Goal: Task Accomplishment & Management: Complete application form

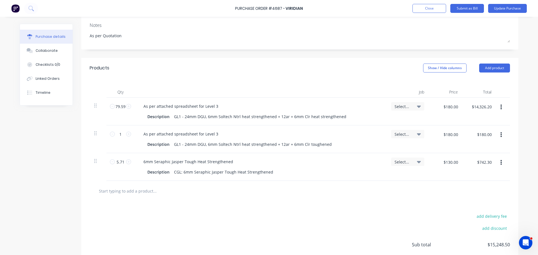
scroll to position [83, 0]
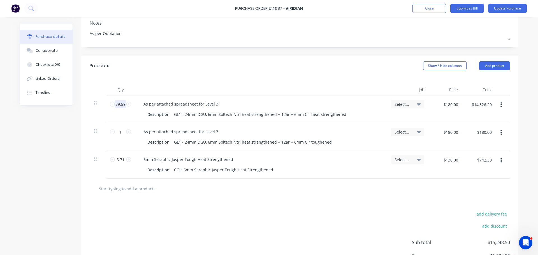
type textarea "x"
click at [115, 107] on input "79.59" at bounding box center [120, 104] width 11 height 8
type input "6"
type textarea "x"
type input "$1,080.00"
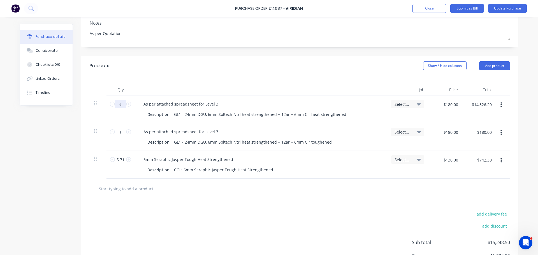
type textarea "x"
type input "66"
type textarea "x"
type input "$11,880.00"
type textarea "x"
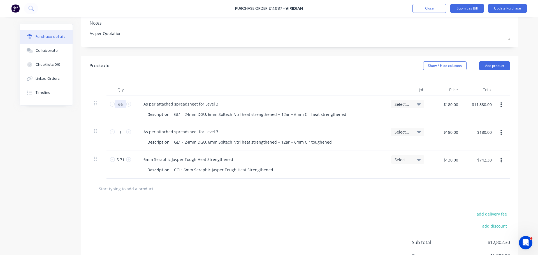
type input "66."
type textarea "x"
type input "66.4"
type textarea "x"
type input "$11,952.00"
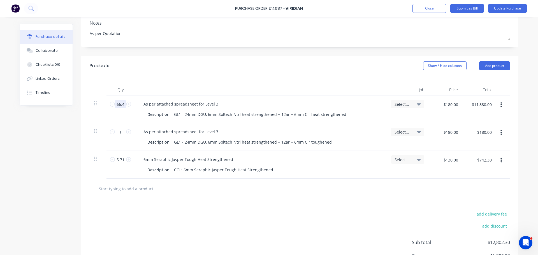
type textarea "x"
type input "66.42"
type textarea "x"
type input "$11,955.60"
type textarea "x"
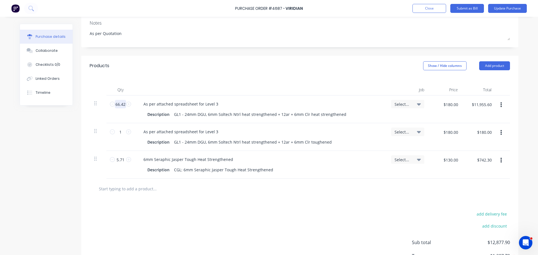
type input "66.42"
click at [228, 102] on div "As per attached spreadsheet for Level 3" at bounding box center [260, 104] width 243 height 8
click at [223, 103] on div "As per attached spreadsheet for Level 3" at bounding box center [260, 104] width 243 height 8
type textarea "x"
click at [215, 104] on div "As per attached spreadsheet for Level 3" at bounding box center [181, 104] width 84 height 8
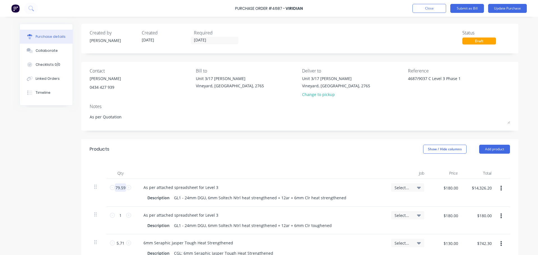
type textarea "x"
click at [118, 189] on input "79.59" at bounding box center [120, 187] width 11 height 8
type input "6"
type textarea "x"
type input "$1,080.00"
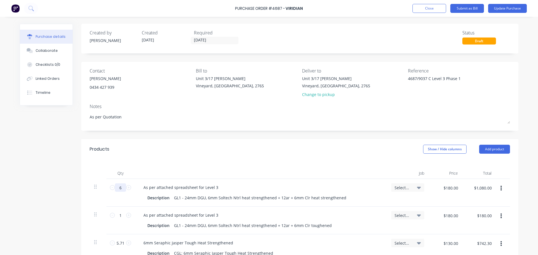
type textarea "x"
type input "66"
type textarea "x"
type input "$11,880.00"
type textarea "x"
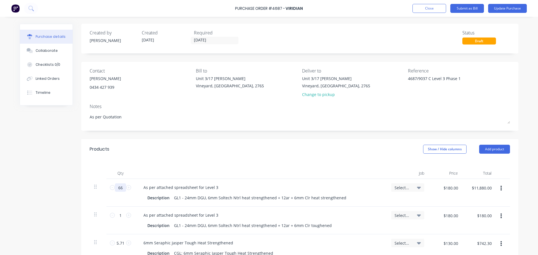
type input "66."
type textarea "x"
type input "66.4"
type textarea "x"
type input "$11,952.00"
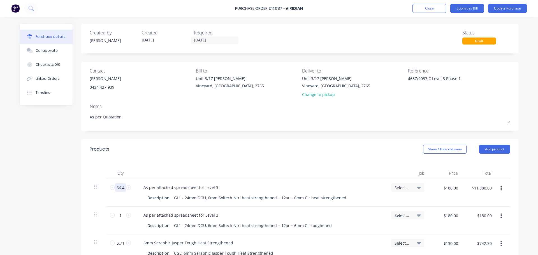
type textarea "x"
type input "66.42"
type textarea "x"
type input "$11,955.60"
type textarea "x"
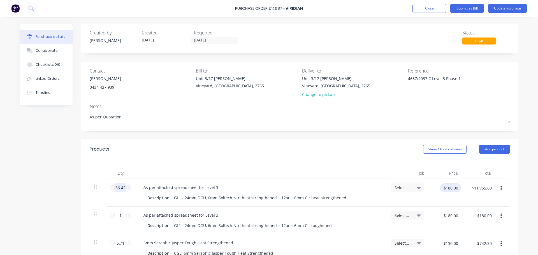
type input "66.42"
type textarea "x"
click at [451, 189] on input "$180.00" at bounding box center [450, 187] width 21 height 9
type input "$146.00"
type input "$9,697.32"
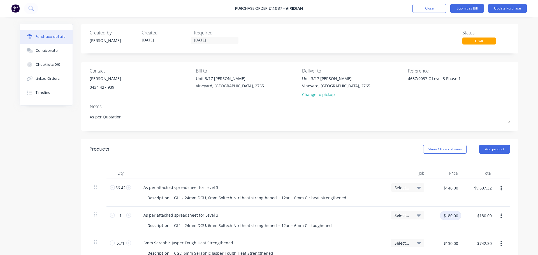
type textarea "x"
click at [449, 217] on input "$180.00" at bounding box center [450, 215] width 21 height 9
type input "$146.00"
click at [369, 217] on div "As per attached spreadsheet for Level 3" at bounding box center [260, 215] width 243 height 8
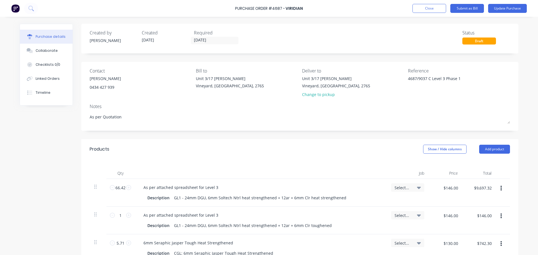
click at [222, 187] on div "As per attached spreadsheet for Level 3" at bounding box center [260, 187] width 243 height 8
type textarea "x"
click at [216, 188] on div "As per attached spreadsheet for Level 3" at bounding box center [181, 187] width 84 height 8
type textarea "x"
click at [215, 214] on div "As per attached spreadsheet for Level 3" at bounding box center [181, 215] width 84 height 8
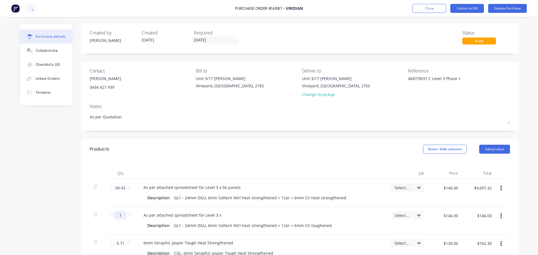
type textarea "x"
click at [121, 216] on input "1" at bounding box center [120, 215] width 11 height 8
type input "13"
type textarea "x"
type input "$1,898.00"
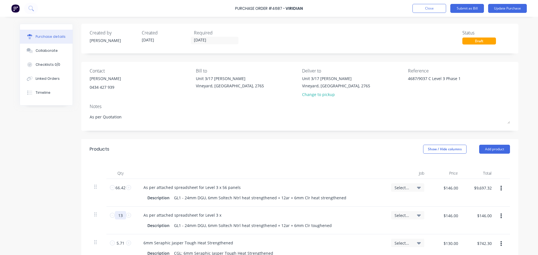
type textarea "x"
type input "13."
type textarea "x"
type input "13.1"
type textarea "x"
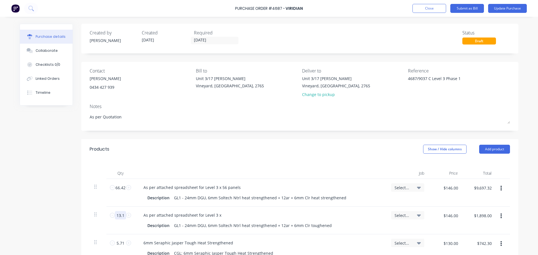
type input "$1,912.60"
type textarea "x"
type input "13.17"
type textarea "x"
type input "$1,922.82"
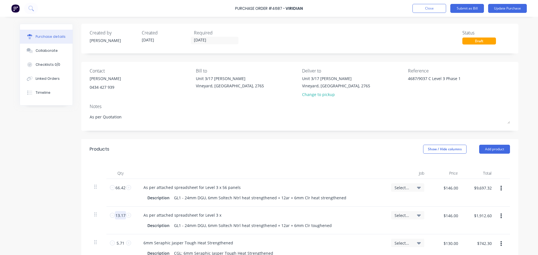
type textarea "x"
type input "13.17"
click at [218, 217] on div "As per attached spreadsheet for Level 3 x" at bounding box center [182, 215] width 87 height 8
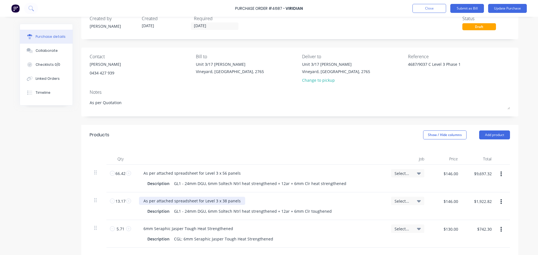
scroll to position [32, 0]
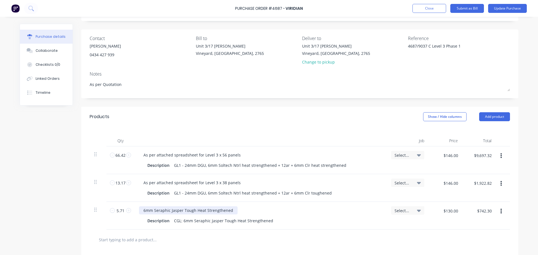
type textarea "x"
click at [229, 213] on div "6mm Seraphic Jasper Tough Heat Strengthened" at bounding box center [188, 210] width 99 height 8
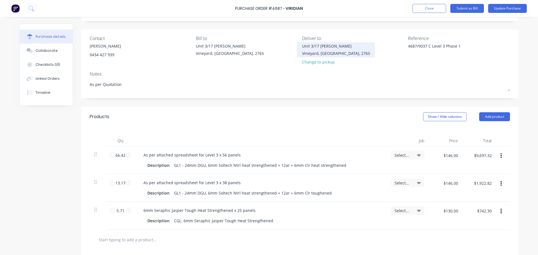
click at [347, 55] on div "Vineyard, New South Wales, 2765" at bounding box center [336, 53] width 68 height 6
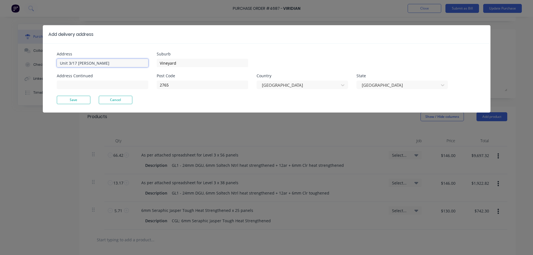
type textarea "x"
click at [106, 61] on input "Unit 3/17 [PERSON_NAME]" at bounding box center [103, 63] width 92 height 8
type input "U"
type input "William Clarke College"
type textarea "x"
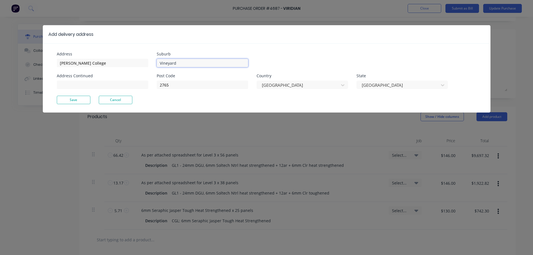
drag, startPoint x: 180, startPoint y: 62, endPoint x: 157, endPoint y: 64, distance: 23.1
click at [157, 64] on input "Vineyard" at bounding box center [203, 63] width 92 height 8
type input "Kellyville"
click at [170, 86] on input "2765" at bounding box center [203, 85] width 92 height 8
type textarea "x"
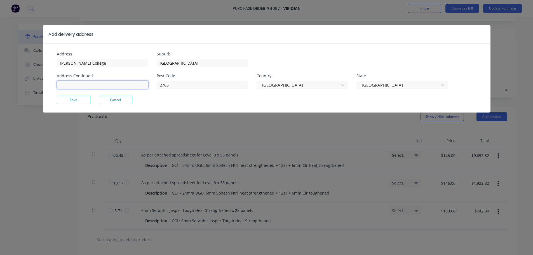
click at [75, 85] on input at bounding box center [103, 85] width 92 height 8
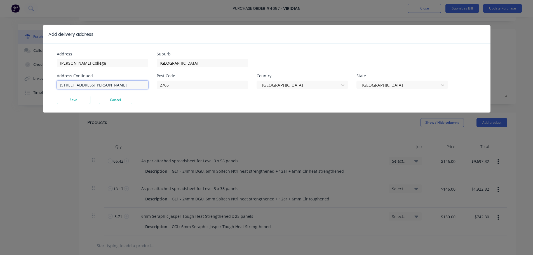
type input "1 Morris Grove"
type textarea "x"
click at [171, 87] on input "2765" at bounding box center [203, 85] width 92 height 8
type input "2155"
click at [79, 99] on button "Save" at bounding box center [74, 100] width 34 height 8
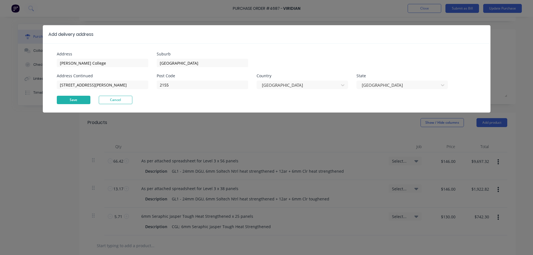
type textarea "x"
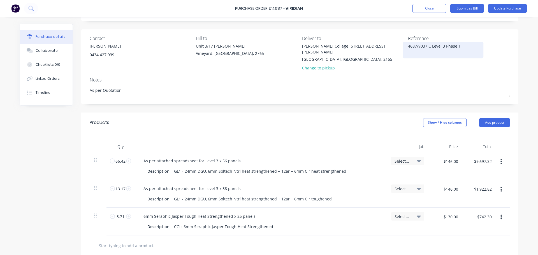
click at [443, 45] on textarea "4687/9037 C Level 3 Phase 1" at bounding box center [443, 49] width 70 height 13
type textarea "4687/9037 C Level 3 - Phase 1"
click at [446, 68] on div "Contact Mick Atkins 0434 427 939 Bill to Unit 3/17 Rob Pl Vineyard, New South W…" at bounding box center [299, 66] width 437 height 75
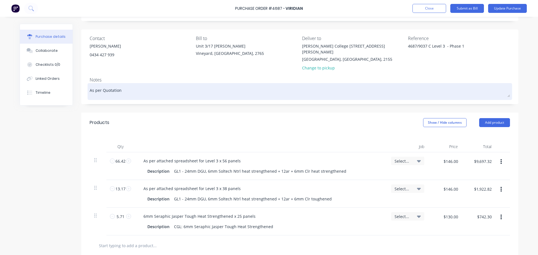
click at [123, 85] on textarea "As per Quotation" at bounding box center [300, 91] width 420 height 13
type textarea "x"
click at [126, 85] on textarea "As per Quotation" at bounding box center [300, 91] width 420 height 13
type textarea "As per Quotation"
type textarea "x"
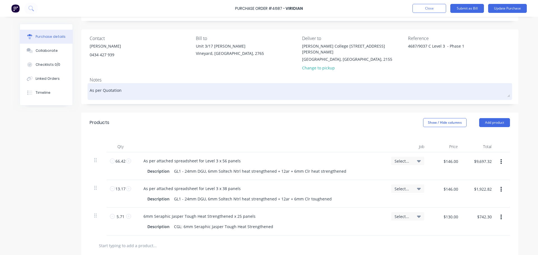
type textarea "As per Quotation 2"
type textarea "x"
type textarea "As per Quotation 22"
type textarea "x"
type textarea "As per Quotation 221"
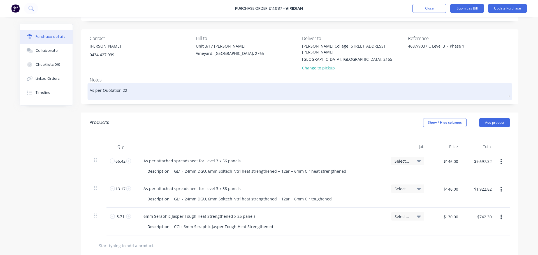
type textarea "x"
type textarea "As per Quotation 2217"
type textarea "x"
type textarea "As per Quotation 22176"
type textarea "x"
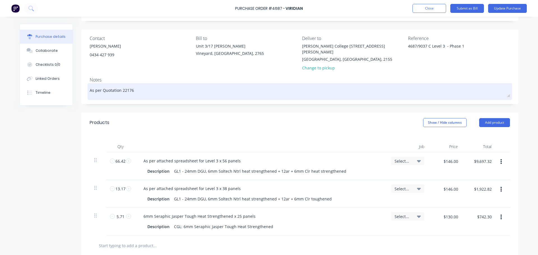
type textarea "As per Quotation 221767"
type textarea "x"
type textarea "As per Quotation 2217671"
type textarea "x"
type textarea "As per Quotation 2217671"
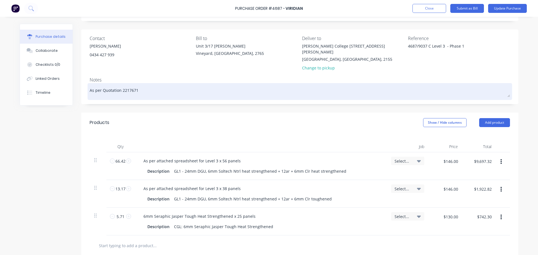
type textarea "x"
type textarea "As per Quotation 2217671 a"
type textarea "x"
type textarea "As per Quotation 2217671 at"
type textarea "x"
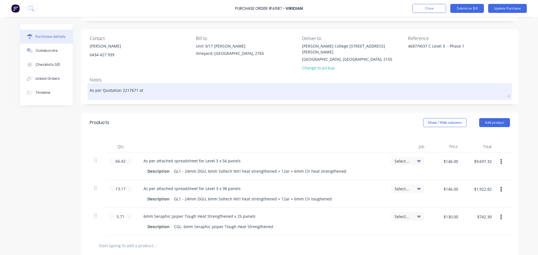
type textarea "As per Quotation 2217671 att"
type textarea "x"
type textarea "As per Quotation 2217671 atta"
type textarea "x"
type textarea "As per Quotation 2217671 attac"
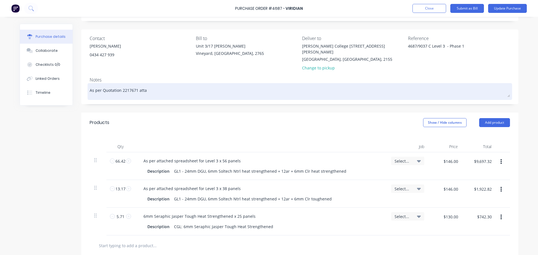
type textarea "x"
type textarea "As per Quotation 2217671 attach"
type textarea "x"
type textarea "As per Quotation 2217671 attache"
type textarea "x"
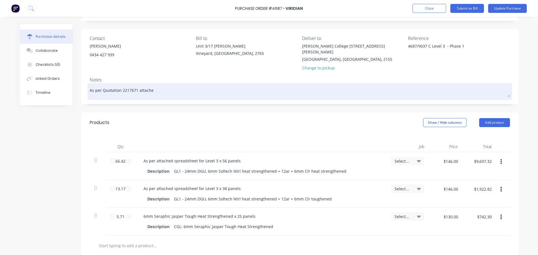
type textarea "As per Quotation 2217671 attached"
type textarea "x"
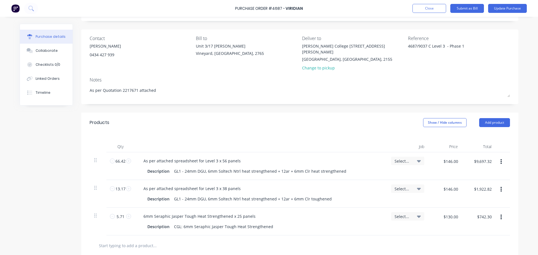
type textarea "As per Quotation 2217671 attached"
type textarea "x"
click at [116, 240] on input "text" at bounding box center [155, 245] width 112 height 11
paste input "Glass delivery to site as per price agreed $70 Description Viridian Site Delive…"
type input "Glass delivery to site as per price agreed $70 Description Viridian Site Delive…"
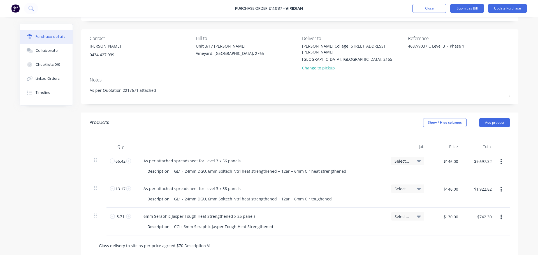
scroll to position [0, 30]
type textarea "x"
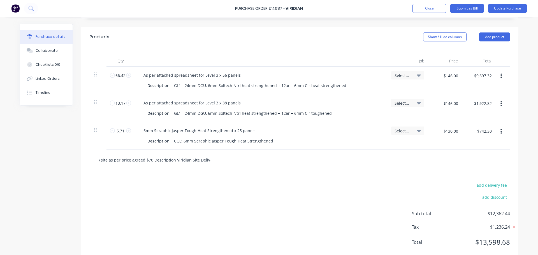
scroll to position [125, 0]
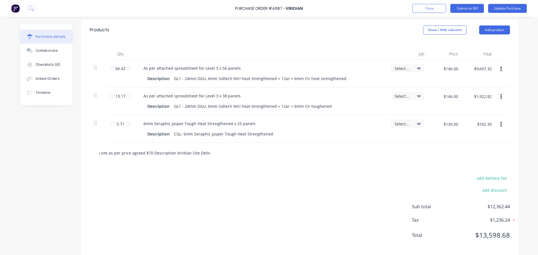
type input "Glass delivery to site as per price agreed $70 Description Viridian Site Delive…"
type textarea "x"
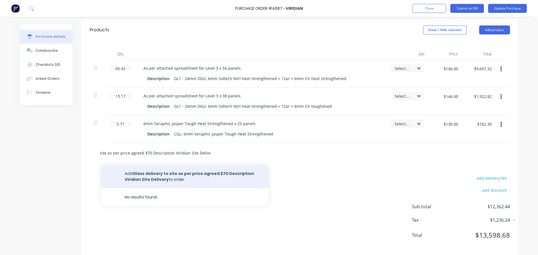
type input "Glass delivery to site as per price agreed $70 Description Viridian Site Delive…"
click at [177, 171] on button "Add Glass delivery to site as per price agreed $70 Description Viridian Site De…" at bounding box center [185, 176] width 168 height 23
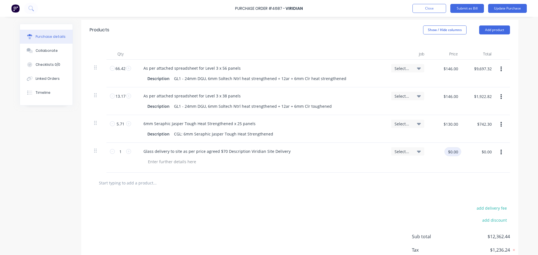
type textarea "x"
click at [455, 148] on input "$0.00" at bounding box center [452, 151] width 17 height 9
type input "70"
type textarea "x"
type input "$70.00"
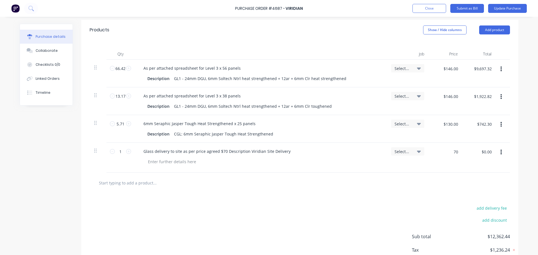
type input "$70.00"
click at [394, 194] on div "add delivery fee add discount Sub total $12,362.44 Tax $1,236.24 Total $13,598.…" at bounding box center [299, 239] width 437 height 92
type textarea "x"
click at [244, 147] on div "Glass delivery to site as per price agreed $70 Description Viridian Site Delive…" at bounding box center [217, 151] width 156 height 8
click at [263, 186] on div at bounding box center [300, 183] width 420 height 20
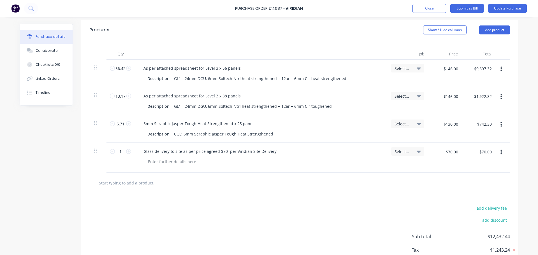
type textarea "x"
click at [150, 180] on input "text" at bounding box center [155, 182] width 112 height 11
paste input "Glass delivery on A frames Max 2 Ton combined Glass and A frame"
type input "Glass delivery on A frames Max 2 Ton combined Glass and A frame"
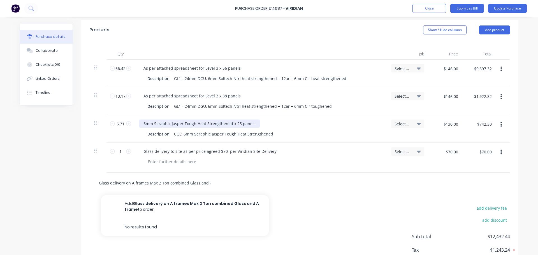
scroll to position [0, 10]
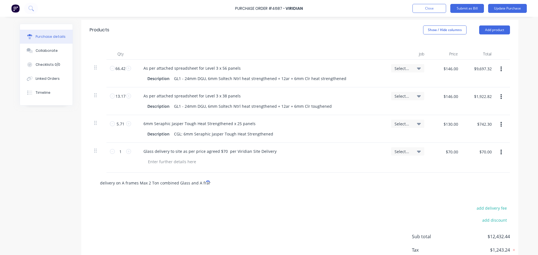
type textarea "x"
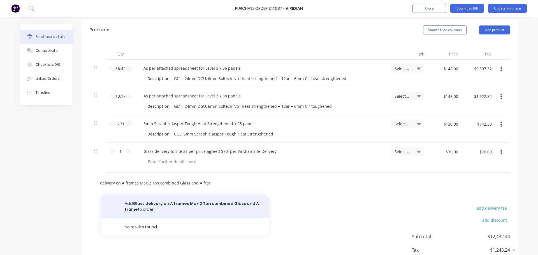
type input "Glass delivery on A frames Max 2 Ton combined Glass and A frame"
click at [182, 197] on button "Add Glass delivery on A frames Max 2 Ton combined Glass and A frame to order" at bounding box center [185, 206] width 168 height 23
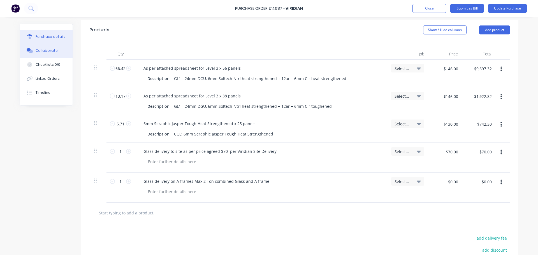
click at [41, 52] on div "Collaborate" at bounding box center [47, 50] width 22 height 5
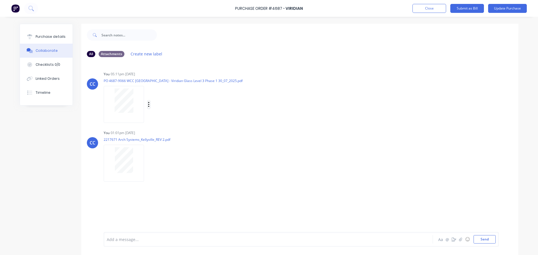
click at [148, 104] on icon "button" at bounding box center [149, 104] width 2 height 6
click at [166, 129] on button "Delete" at bounding box center [185, 132] width 63 height 13
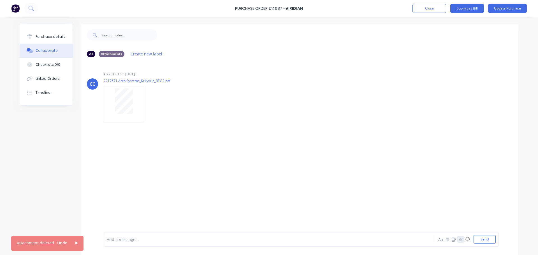
click at [459, 239] on icon "button" at bounding box center [460, 239] width 3 height 4
click at [481, 239] on button "Send" at bounding box center [484, 239] width 22 height 8
click at [74, 241] on span "×" at bounding box center [75, 243] width 3 height 8
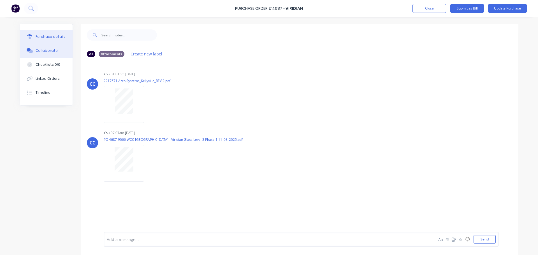
click at [43, 34] on div "Purchase details" at bounding box center [51, 36] width 30 height 5
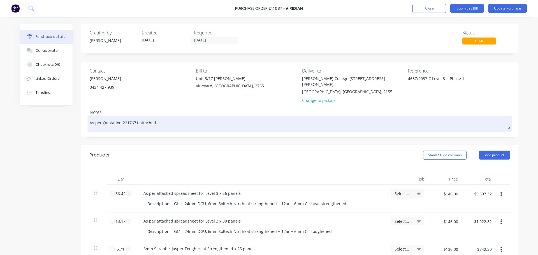
click at [156, 117] on textarea "As per Quotation 2217671 attached" at bounding box center [300, 123] width 420 height 13
type textarea "x"
type textarea "As per Quotation 2217671 attached."
type textarea "x"
type textarea "As per Quotation 2217671 attached."
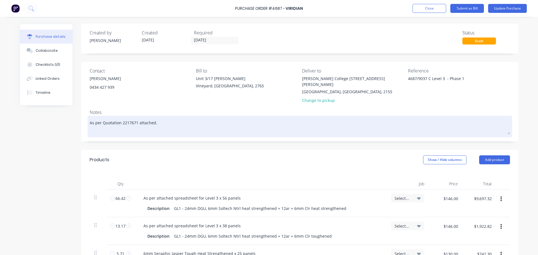
type textarea "x"
type textarea "As per Quotation 2217671 attached. P"
type textarea "x"
type textarea "As per Quotation 2217671 attached. Pl"
type textarea "x"
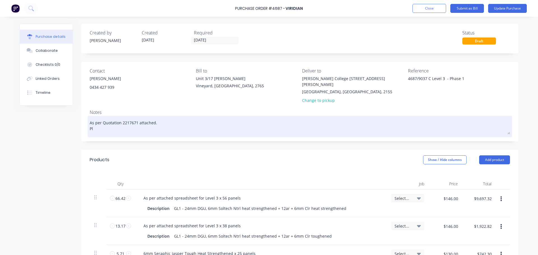
type textarea "As per Quotation 2217671 attached. Ple"
type textarea "x"
type textarea "As per Quotation 2217671 attached. Plea"
type textarea "x"
type textarea "As per Quotation 2217671 attached. Pleas"
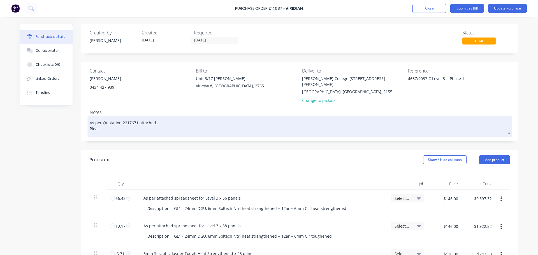
type textarea "x"
type textarea "As per Quotation 2217671 attached. Please"
type textarea "x"
type textarea "As per Quotation 2217671 attached. Please"
type textarea "x"
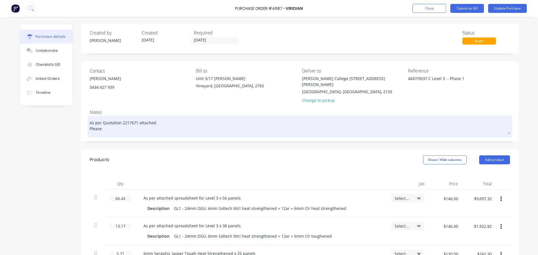
type textarea "As per Quotation 2217671 attached. Please p"
type textarea "x"
type textarea "As per Quotation 2217671 attached. Please pa"
type textarea "x"
type textarea "As per Quotation 2217671 attached. Please pac"
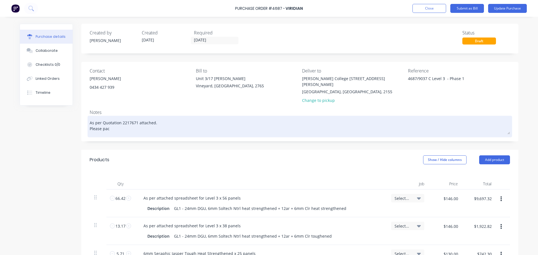
type textarea "x"
type textarea "As per Quotation 2217671 attached. Please pack"
type textarea "x"
type textarea "As per Quotation 2217671 attached. Please pack"
type textarea "x"
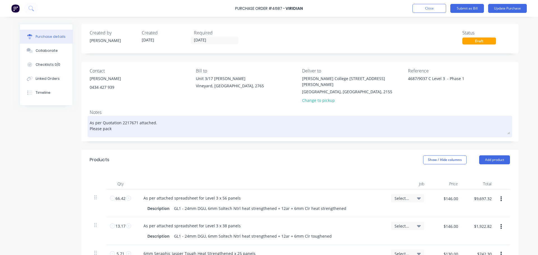
type textarea "As per Quotation 2217671 attached. Please pack t"
type textarea "x"
type textarea "As per Quotation 2217671 attached. Please pack to"
type textarea "x"
type textarea "As per Quotation 2217671 attached. Please pack to"
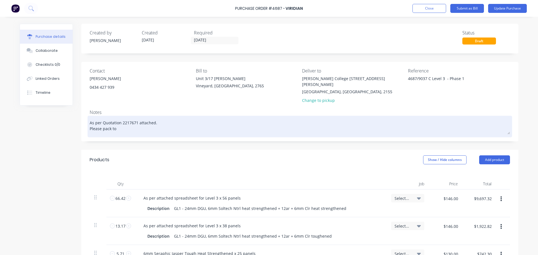
type textarea "x"
type textarea "As per Quotation 2217671 attached. Please pack to 2"
type textarea "x"
type textarea "As per Quotation 2217671 attached. Please pack to 2"
type textarea "x"
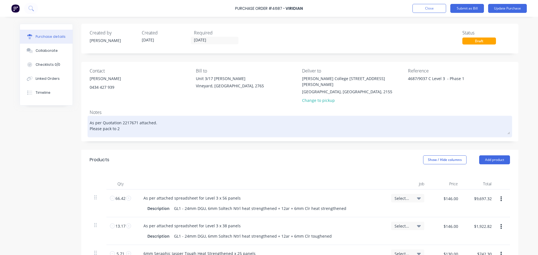
type textarea "As per Quotation 2217671 attached. Please pack to 2 t"
type textarea "x"
type textarea "As per Quotation 2217671 attached. Please pack to 2 to"
type textarea "x"
type textarea "As per Quotation 2217671 attached. Please pack to 2 ton"
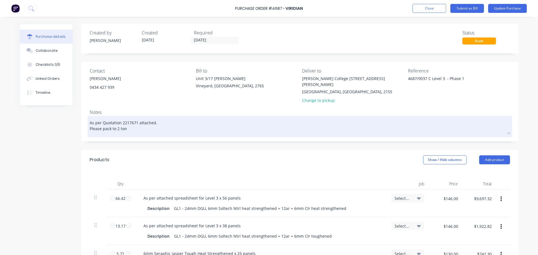
type textarea "x"
type textarea "As per Quotation 2217671 attached. Please pack to 2 ton"
type textarea "x"
type textarea "As per Quotation 2217671 attached. Please pack to 2 ton A"
type textarea "x"
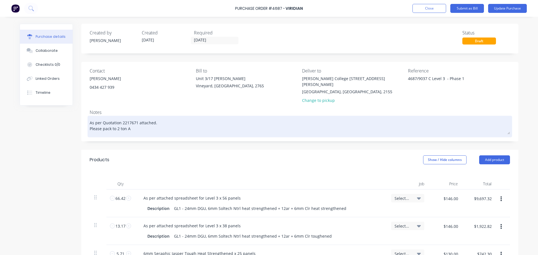
type textarea "As per Quotation 2217671 attached. Please pack to 2 ton A"
type textarea "x"
type textarea "As per Quotation 2217671 attached. Please pack to 2 ton A f"
type textarea "x"
type textarea "As per Quotation 2217671 attached. Please pack to 2 ton A fr"
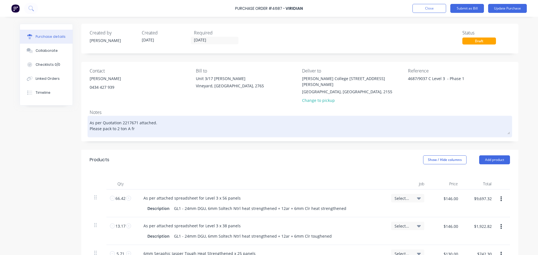
type textarea "x"
type textarea "As per Quotation 2217671 attached. Please pack to 2 ton A fra"
type textarea "x"
type textarea "As per Quotation 2217671 attached. Please pack to 2 ton A fram"
type textarea "x"
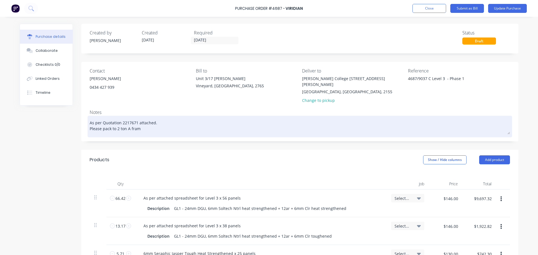
type textarea "As per Quotation 2217671 attached. Please pack to 2 ton A frame"
type textarea "x"
type textarea "As per Quotation 2217671 attached. Please pack to 2 ton A frame"
type textarea "x"
type textarea "As per Quotation 2217671 attached. Please pack to 2 ton A frame l"
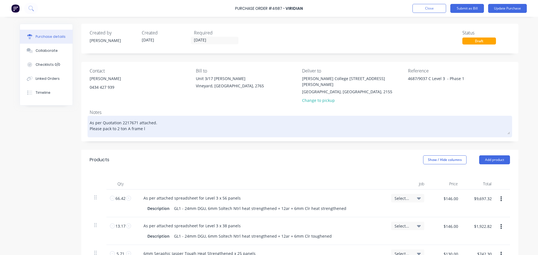
type textarea "x"
type textarea "As per Quotation 2217671 attached. Please pack to 2 ton A frame li"
type textarea "x"
type textarea "As per Quotation 2217671 attached. Please pack to 2 ton A frame lim"
type textarea "x"
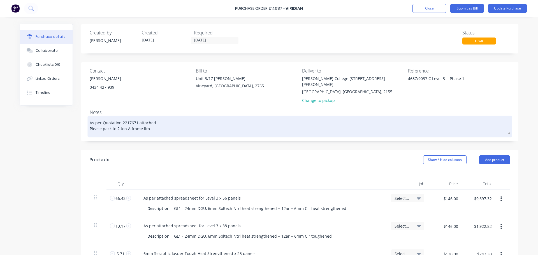
type textarea "As per Quotation 2217671 attached. Please pack to 2 ton A frame limi"
type textarea "x"
type textarea "As per Quotation 2217671 attached. Please pack to 2 ton A frame limit"
type textarea "x"
type textarea "As per Quotation 2217671 attached. Please pack to 2 ton A frame limit"
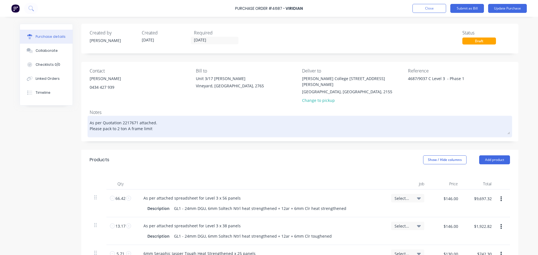
type textarea "x"
type textarea "As per Quotation 2217671 attached. Please pack to 2 ton A frame limit o"
type textarea "x"
type textarea "As per Quotation 2217671 attached. Please pack to 2 ton A frame limit or"
type textarea "x"
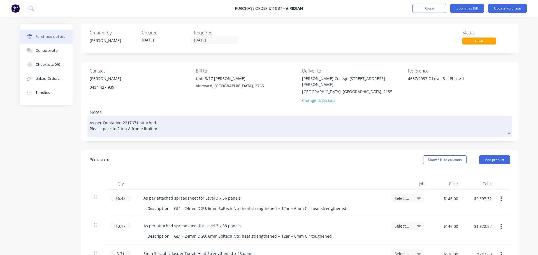
type textarea "As per Quotation 2217671 attached. Please pack to 2 ton A frame limit or"
type textarea "x"
type textarea "As per Quotation 2217671 attached. Please pack to 2 ton A frame limit or o"
type textarea "x"
type textarea "As per Quotation 2217671 attached. Please pack to 2 ton A frame limit or or"
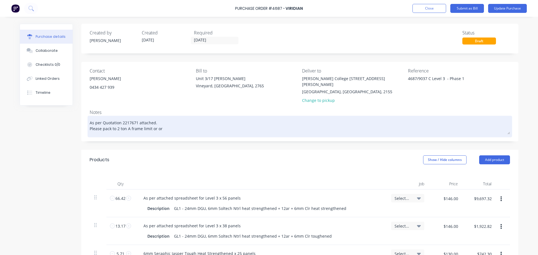
type textarea "x"
type textarea "As per Quotation 2217671 attached. Please pack to 2 ton A frame limit or ord"
click at [217, 122] on textarea "As per Quotation 2217671 attached. Please pack to 2 ton A frame limit or order …" at bounding box center [300, 125] width 420 height 17
click at [250, 122] on textarea "As per Quotation 2217671 attached. Please pack to 2 ton A frame limit or order …" at bounding box center [300, 125] width 420 height 17
click at [237, 124] on textarea "As per Quotation 2217671 attached. Please pack to 2 ton A frame limit or order …" at bounding box center [300, 125] width 420 height 17
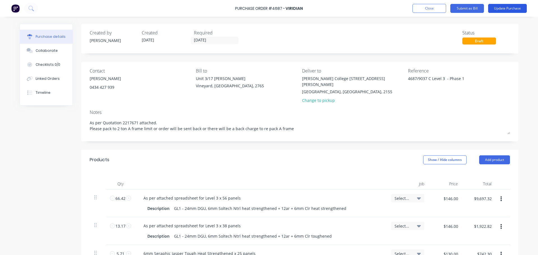
click at [501, 8] on button "Update Purchase" at bounding box center [507, 8] width 39 height 9
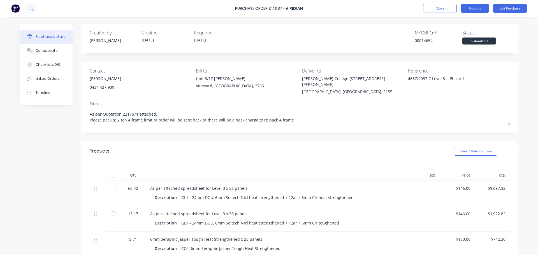
click at [473, 8] on button "Options" at bounding box center [475, 8] width 28 height 9
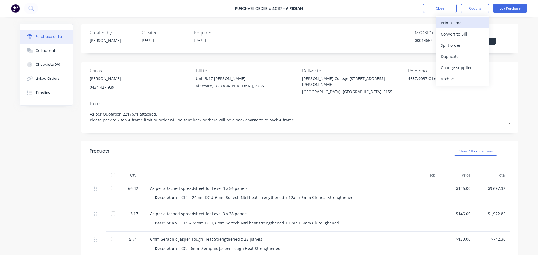
click at [453, 22] on div "Print / Email" at bounding box center [461, 23] width 43 height 8
click at [449, 34] on div "With pricing" at bounding box center [461, 34] width 43 height 8
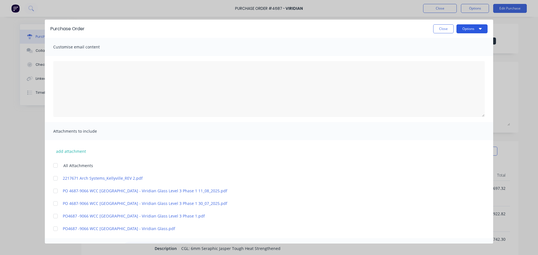
click at [466, 30] on button "Options" at bounding box center [471, 28] width 31 height 9
click at [447, 40] on div "Print" at bounding box center [460, 43] width 43 height 8
click at [55, 179] on div at bounding box center [55, 178] width 11 height 11
click at [56, 191] on div at bounding box center [55, 190] width 11 height 11
click at [75, 69] on textarea "[DATE]" at bounding box center [268, 89] width 431 height 56
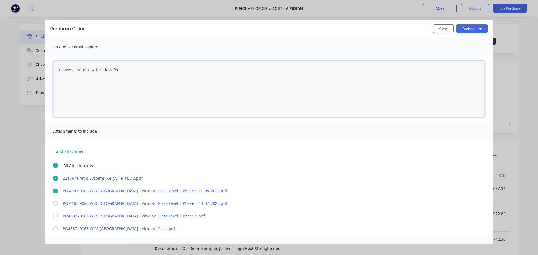
click at [119, 73] on textarea "Please confirm ETA for Glass for" at bounding box center [268, 89] width 431 height 56
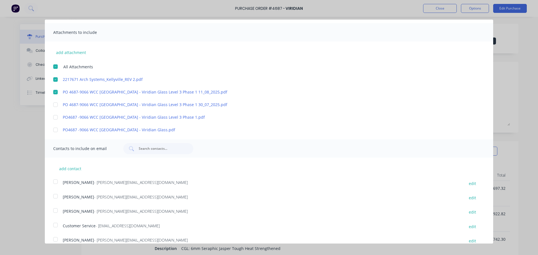
scroll to position [107, 0]
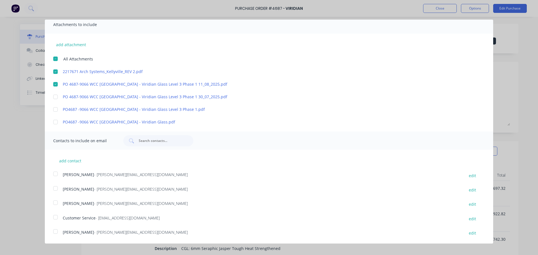
drag, startPoint x: 55, startPoint y: 232, endPoint x: 56, endPoint y: 226, distance: 6.2
click at [55, 231] on div at bounding box center [55, 231] width 11 height 11
click at [56, 217] on div at bounding box center [55, 217] width 11 height 11
click at [57, 173] on div at bounding box center [55, 173] width 11 height 11
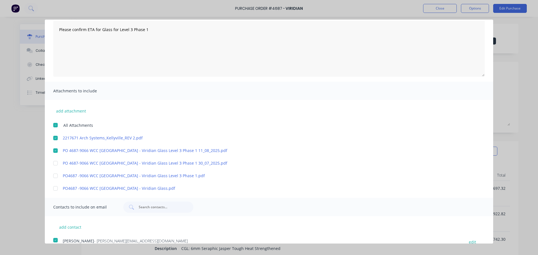
scroll to position [0, 0]
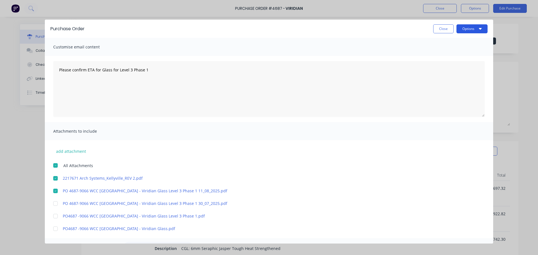
click at [465, 30] on button "Options" at bounding box center [471, 28] width 31 height 9
click at [439, 52] on div "Email" at bounding box center [460, 54] width 43 height 8
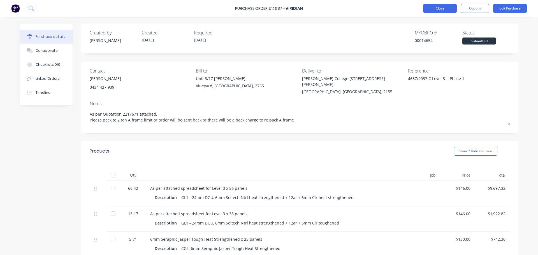
click at [441, 10] on button "Close" at bounding box center [440, 8] width 34 height 9
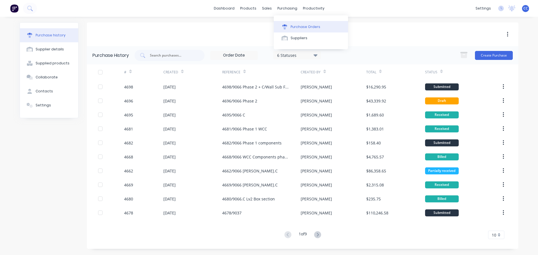
click at [307, 30] on button "Purchase Orders" at bounding box center [311, 26] width 74 height 11
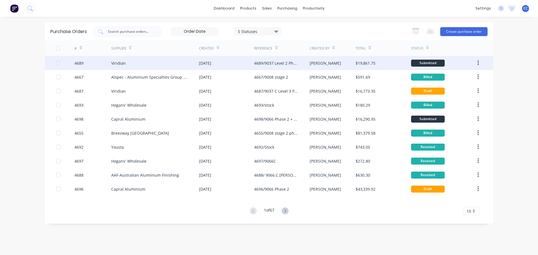
click at [170, 64] on div "Viridian" at bounding box center [155, 63] width 88 height 14
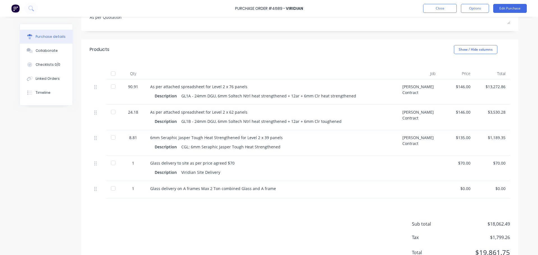
scroll to position [97, 0]
drag, startPoint x: 224, startPoint y: 166, endPoint x: 146, endPoint y: 155, distance: 78.6
click at [146, 155] on div "Glass delivery to site as per price agreed $70 Description Viridian Site Delive…" at bounding box center [272, 167] width 252 height 25
copy div "Glass delivery to site as per price agreed $70 Description Viridian Site Delive…"
click at [248, 214] on div "Sub total $18,062.49 Tax $1,799.26 Total $19,861.75" at bounding box center [299, 235] width 437 height 74
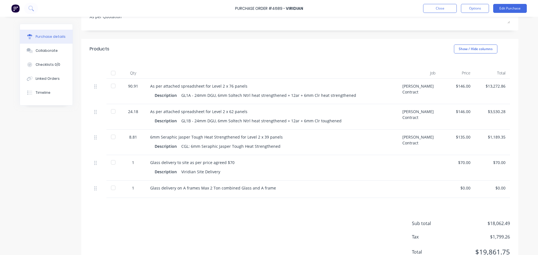
click at [274, 185] on div "Glass delivery on A frames Max 2 Ton combined Glass and A frame" at bounding box center [271, 188] width 243 height 6
drag, startPoint x: 269, startPoint y: 182, endPoint x: 146, endPoint y: 186, distance: 122.4
click at [146, 186] on div "Glass delivery on A frames Max 2 Ton combined Glass and A frame" at bounding box center [272, 189] width 252 height 17
copy div "Glass delivery on A frames Max 2 Ton combined Glass and A frame"
type textarea "x"
